Goal: Book appointment/travel/reservation

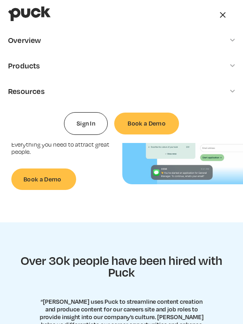
scroll to position [12, 0]
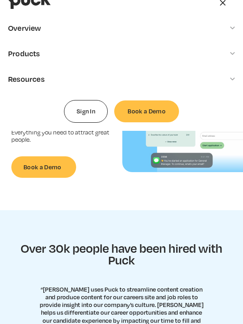
click at [121, 2] on div "Sign In Book a Demo" at bounding box center [121, 2] width 226 height 28
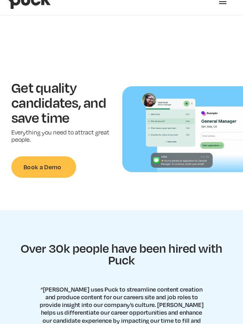
scroll to position [26, 0]
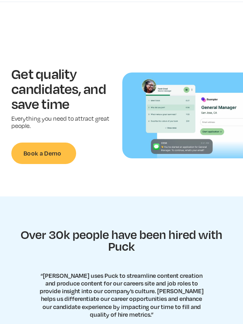
click at [182, 115] on img at bounding box center [182, 115] width 121 height 86
click at [44, 153] on link "Book a Demo" at bounding box center [43, 153] width 65 height 22
click at [182, 115] on img at bounding box center [182, 115] width 121 height 86
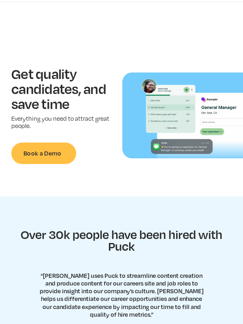
click at [182, 115] on img at bounding box center [182, 115] width 121 height 86
click at [44, 153] on link "Book a Demo" at bounding box center [43, 153] width 65 height 22
click at [182, 115] on img at bounding box center [182, 115] width 121 height 86
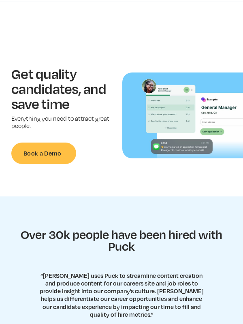
click at [44, 153] on link "Book a Demo" at bounding box center [43, 153] width 65 height 22
